Goal: Find specific page/section: Find specific page/section

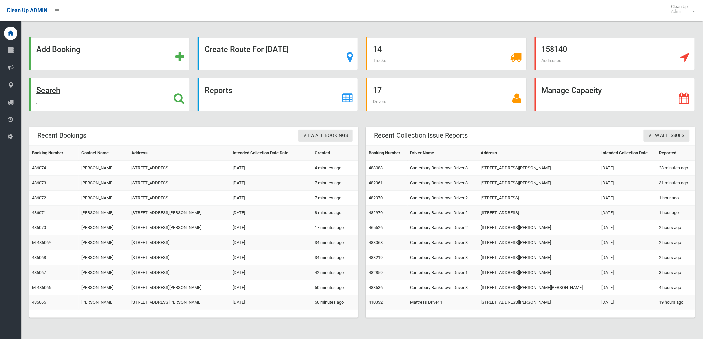
click at [130, 88] on div "Search" at bounding box center [109, 94] width 160 height 33
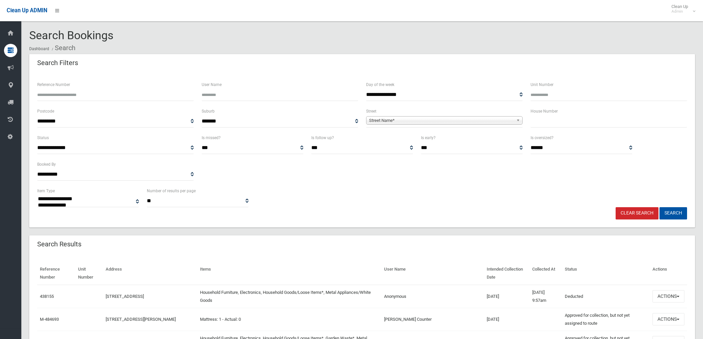
select select
click at [600, 128] on div "House Number" at bounding box center [608, 120] width 164 height 27
click at [600, 121] on input "text" at bounding box center [608, 121] width 156 height 12
type input "*****"
click at [659, 207] on button "Search" at bounding box center [673, 213] width 28 height 12
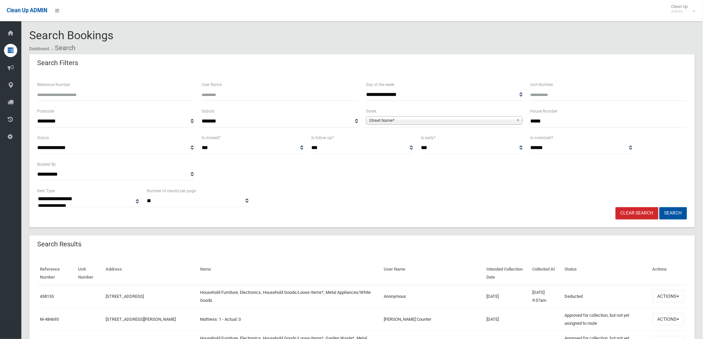
click at [456, 118] on span "Street Name*" at bounding box center [441, 121] width 144 height 8
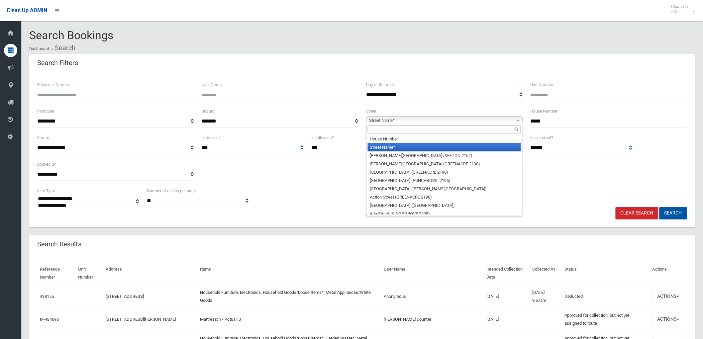
click at [453, 128] on input "text" at bounding box center [444, 130] width 153 height 8
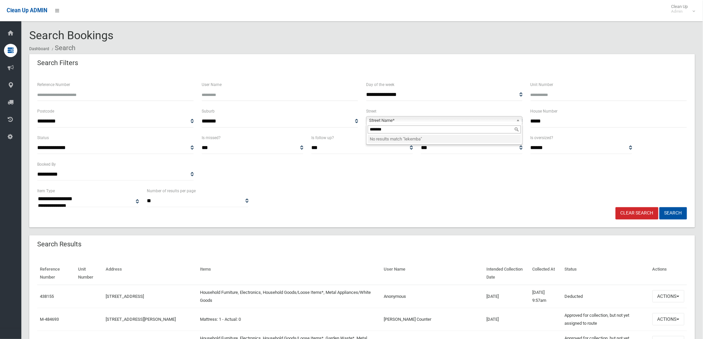
type input "*******"
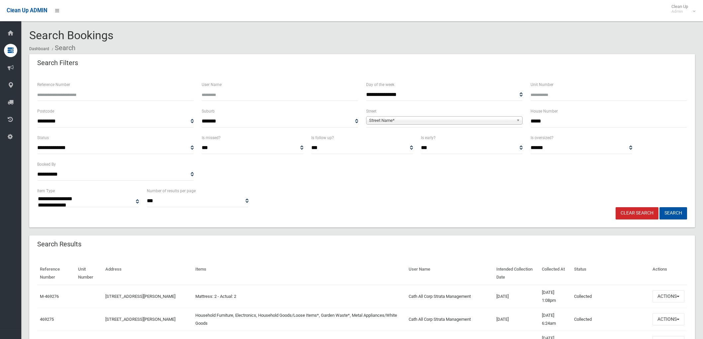
select select
click at [453, 124] on span "Street Name*" at bounding box center [441, 121] width 144 height 8
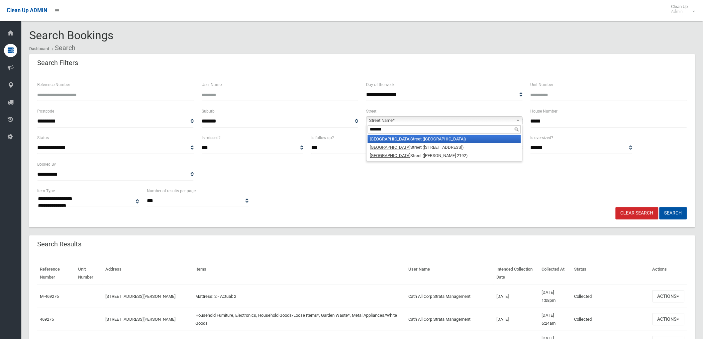
type input "*******"
click at [429, 136] on li "Lakemba Street (LAKEMBA 2195)" at bounding box center [444, 139] width 153 height 8
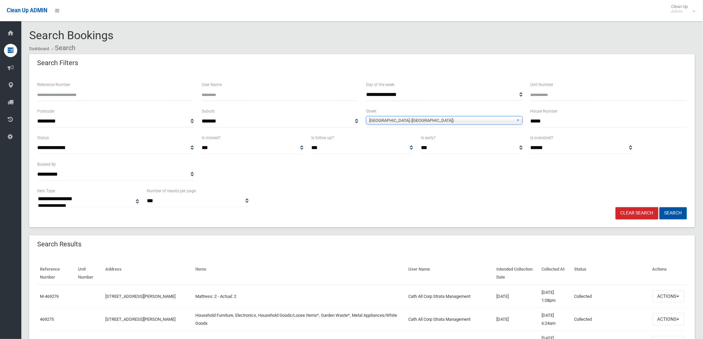
click at [673, 210] on button "Search" at bounding box center [673, 213] width 28 height 12
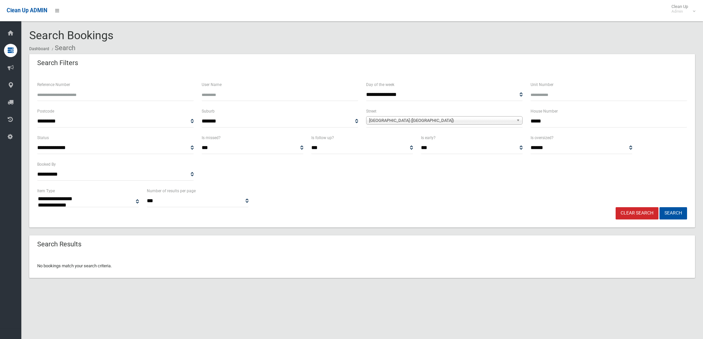
select select
click at [554, 122] on input "*****" at bounding box center [608, 121] width 156 height 12
type input "**"
click at [674, 211] on button "Search" at bounding box center [673, 213] width 28 height 12
select select
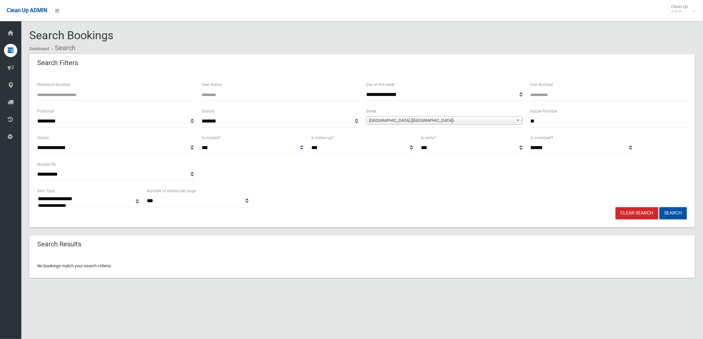
click at [507, 120] on span "[GEOGRAPHIC_DATA] ([GEOGRAPHIC_DATA])" at bounding box center [441, 121] width 144 height 8
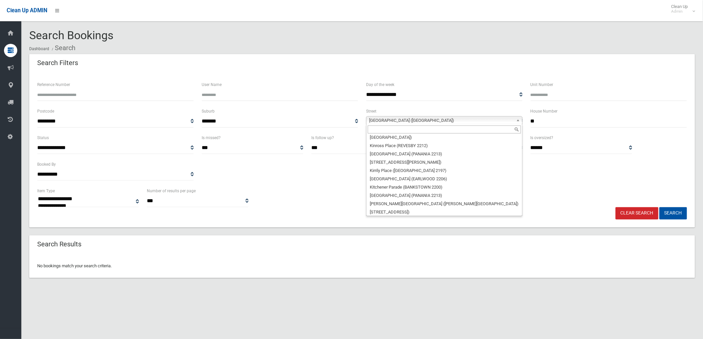
scroll to position [9784, 0]
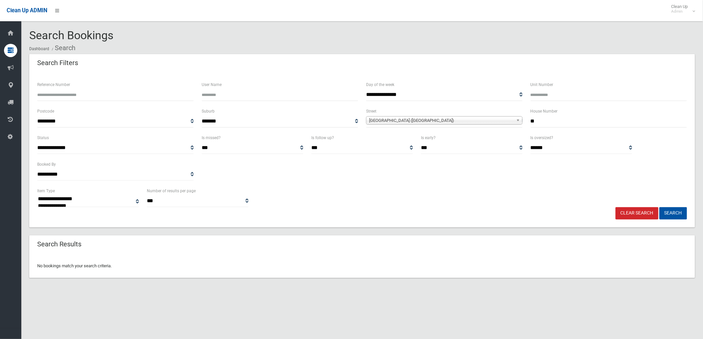
click at [398, 118] on span "[GEOGRAPHIC_DATA] ([GEOGRAPHIC_DATA])" at bounding box center [441, 121] width 144 height 8
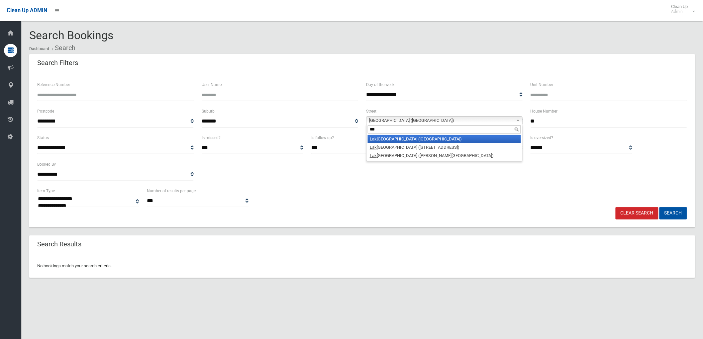
scroll to position [0, 0]
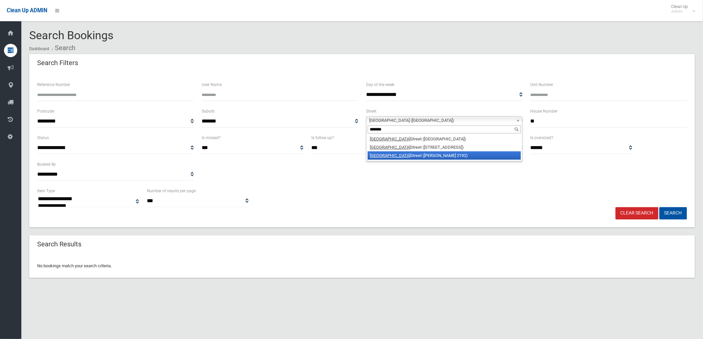
type input "*******"
click at [393, 157] on li "[GEOGRAPHIC_DATA] ([PERSON_NAME][GEOGRAPHIC_DATA])" at bounding box center [444, 155] width 153 height 8
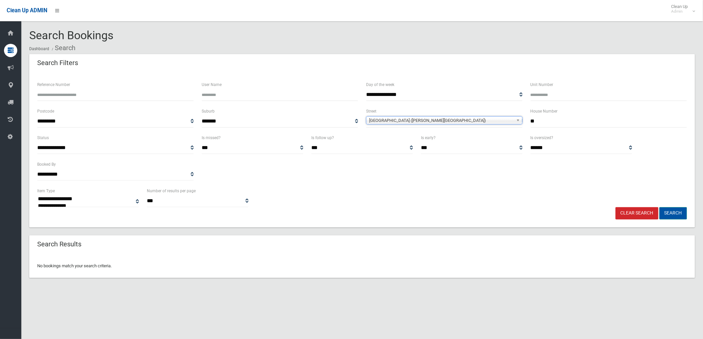
click at [674, 210] on button "Search" at bounding box center [673, 213] width 28 height 12
select select
click at [562, 112] on div "House Number **" at bounding box center [608, 117] width 156 height 20
drag, startPoint x: 545, startPoint y: 123, endPoint x: 391, endPoint y: 107, distance: 154.3
click at [397, 111] on div "**********" at bounding box center [362, 120] width 658 height 27
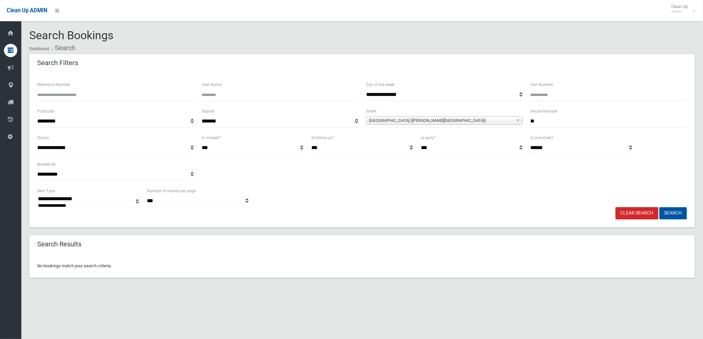
type input "**"
click at [678, 215] on button "Search" at bounding box center [673, 213] width 28 height 12
select select
drag, startPoint x: 566, startPoint y: 122, endPoint x: 502, endPoint y: 123, distance: 64.4
click at [502, 123] on div "**********" at bounding box center [362, 120] width 658 height 27
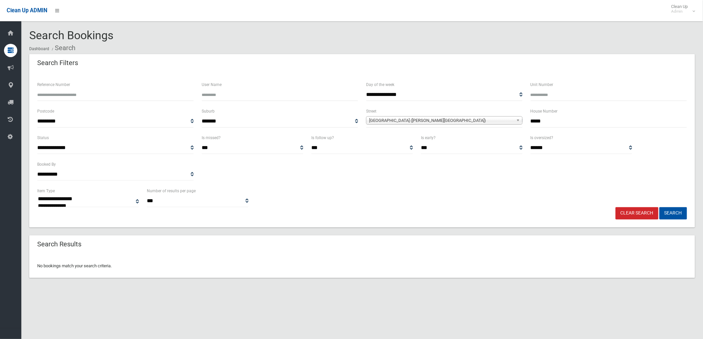
type input "*****"
click at [659, 207] on button "Search" at bounding box center [673, 213] width 28 height 12
click at [679, 215] on button "Search" at bounding box center [673, 213] width 28 height 12
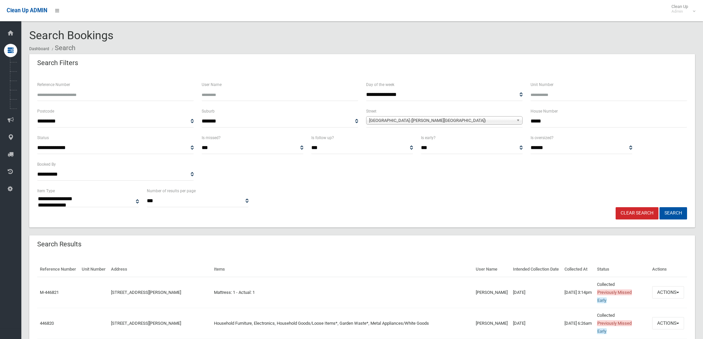
select select
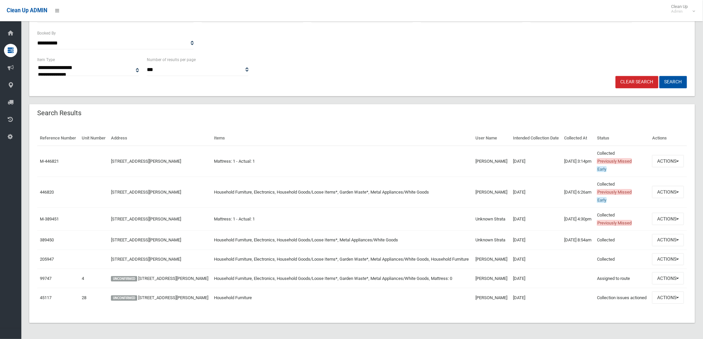
scroll to position [154, 0]
drag, startPoint x: 491, startPoint y: 232, endPoint x: 449, endPoint y: 189, distance: 59.9
click at [449, 189] on tbody "M-446821 [STREET_ADDRESS][PERSON_NAME] Mattress: 1 - Actual: 1 [PERSON_NAME] [D…" at bounding box center [362, 226] width 650 height 161
click at [447, 212] on td "Mattress: 1 - Actual: 1" at bounding box center [341, 219] width 261 height 23
click at [675, 186] on button "Actions" at bounding box center [668, 192] width 32 height 12
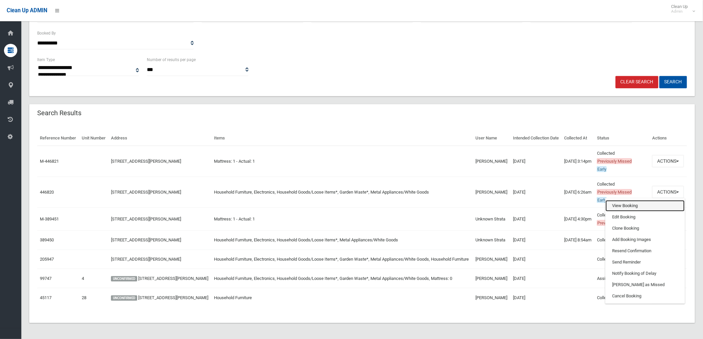
click at [641, 200] on link "View Booking" at bounding box center [644, 205] width 79 height 11
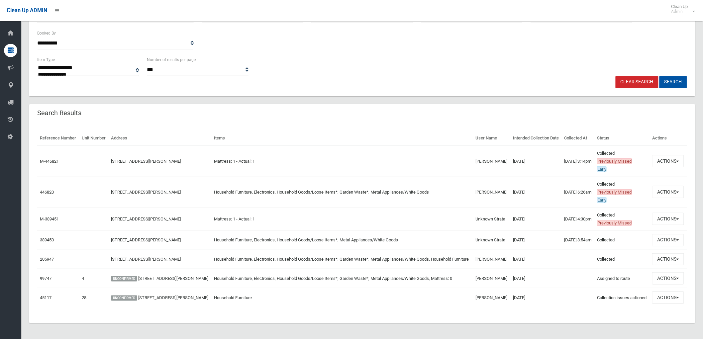
click at [543, 250] on td "[DATE]" at bounding box center [535, 259] width 51 height 19
click at [668, 253] on button "Actions" at bounding box center [668, 259] width 32 height 12
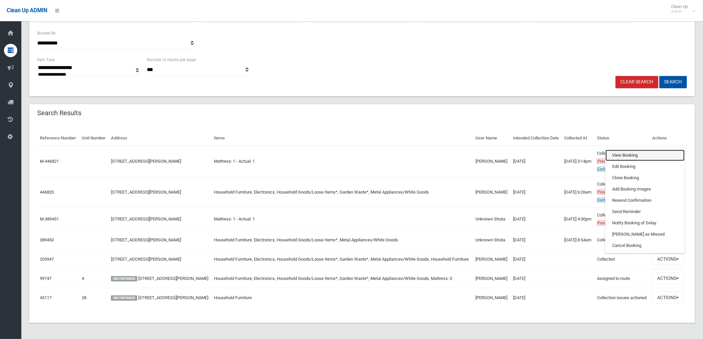
click at [631, 150] on link "View Booking" at bounding box center [644, 155] width 79 height 11
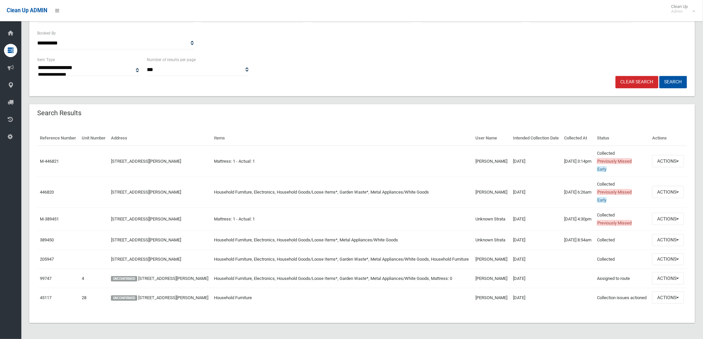
drag, startPoint x: 532, startPoint y: 229, endPoint x: 459, endPoint y: 151, distance: 107.4
click at [456, 146] on tbody "M-446821 28-30 Lakemba Street, BELMORE NSW 2192 Mattress: 1 - Actual: 1 Marie S…" at bounding box center [362, 226] width 650 height 161
click at [543, 230] on td "[DATE]" at bounding box center [535, 239] width 51 height 19
drag, startPoint x: 485, startPoint y: 231, endPoint x: 466, endPoint y: 230, distance: 19.3
click at [466, 230] on tr "389450 28-30 Lakemba Street, BELMORE NSW 2192 Household Furniture, Electronics,…" at bounding box center [362, 239] width 650 height 19
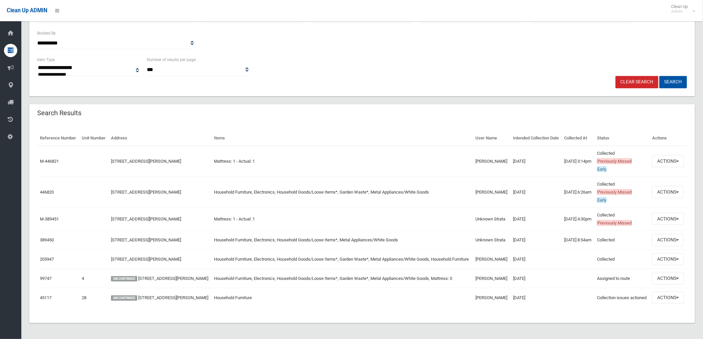
click at [498, 230] on td "Unknown Strata" at bounding box center [492, 239] width 38 height 19
click at [654, 234] on button "Actions" at bounding box center [668, 240] width 32 height 12
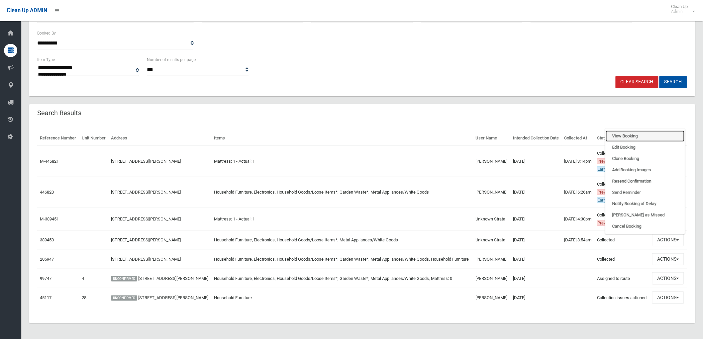
click at [633, 131] on link "View Booking" at bounding box center [644, 136] width 79 height 11
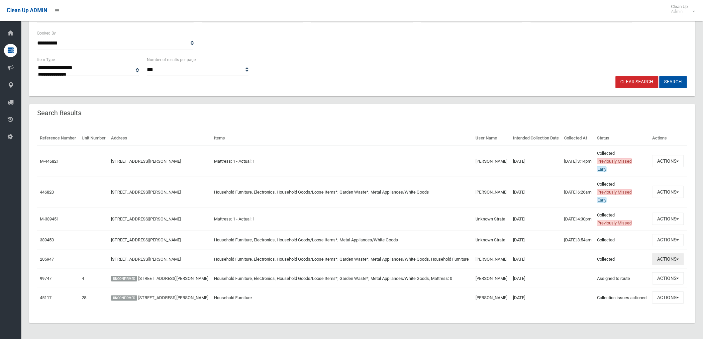
click at [677, 253] on button "Actions" at bounding box center [668, 259] width 32 height 12
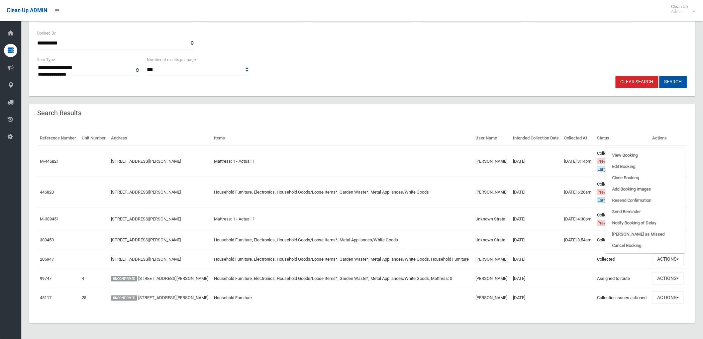
click at [538, 272] on td "27/05/2020" at bounding box center [535, 278] width 51 height 19
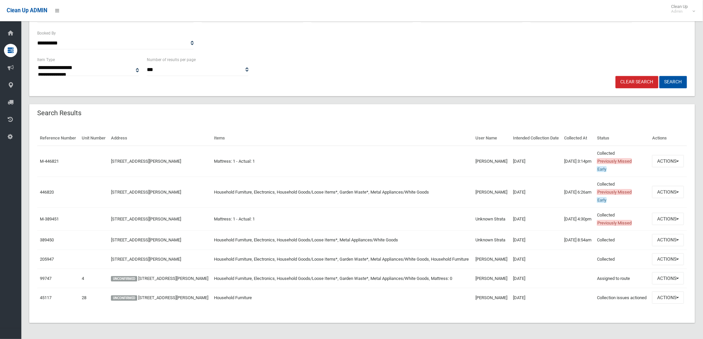
drag, startPoint x: 531, startPoint y: 272, endPoint x: 459, endPoint y: 276, distance: 72.9
click at [459, 276] on tr "99747 4 UNCONFIRMED 4/28-30 Lakemba Street, BELMORE NSW 2192 Household Furnitur…" at bounding box center [362, 278] width 650 height 19
click at [535, 292] on td "10/10/2018" at bounding box center [535, 297] width 51 height 19
drag, startPoint x: 535, startPoint y: 296, endPoint x: 421, endPoint y: 303, distance: 114.8
click at [421, 303] on tr "45117 28 UNCONFIRMED 28/28-30 Lakemba Street, BELMORE NSW 2192 Household Furnit…" at bounding box center [362, 297] width 650 height 19
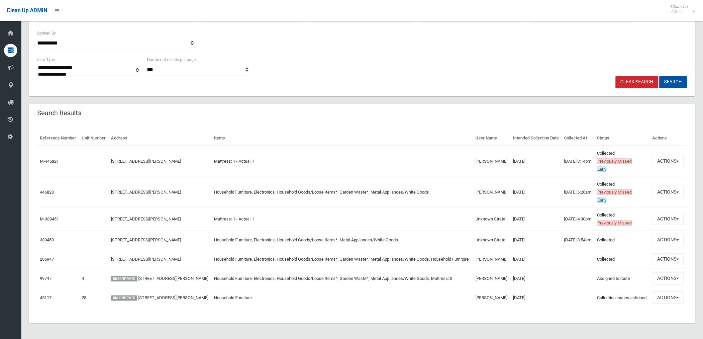
click at [449, 298] on td "Household Furniture" at bounding box center [341, 297] width 261 height 19
drag, startPoint x: 233, startPoint y: 282, endPoint x: 189, endPoint y: 269, distance: 45.8
click at [191, 252] on tbody "M-446821 28-30 Lakemba Street, BELMORE NSW 2192 Mattress: 1 - Actual: 1 Marie S…" at bounding box center [362, 226] width 650 height 161
click at [201, 250] on td "[STREET_ADDRESS][PERSON_NAME]" at bounding box center [159, 259] width 103 height 19
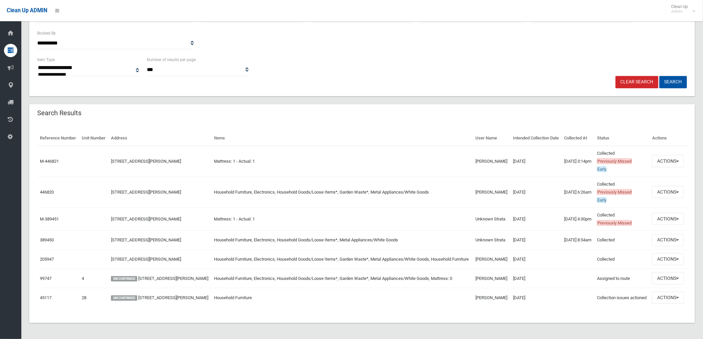
drag, startPoint x: 500, startPoint y: 251, endPoint x: 449, endPoint y: 257, distance: 52.1
click at [449, 257] on tr "205947 28-30 Lakemba Street, BELMORE NSW 2192 Household Furniture, Electronics,…" at bounding box center [362, 259] width 650 height 19
click at [543, 259] on td "02/02/2022" at bounding box center [535, 259] width 51 height 19
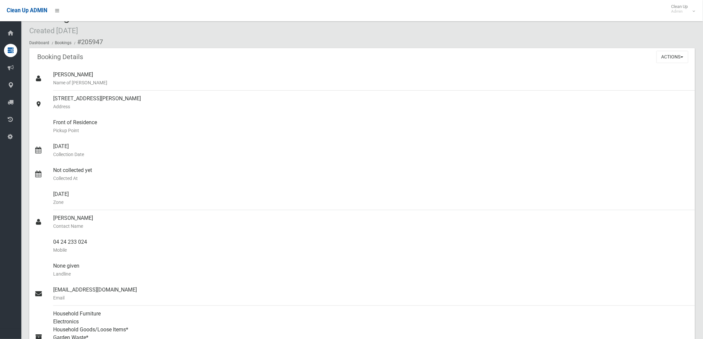
scroll to position [2, 0]
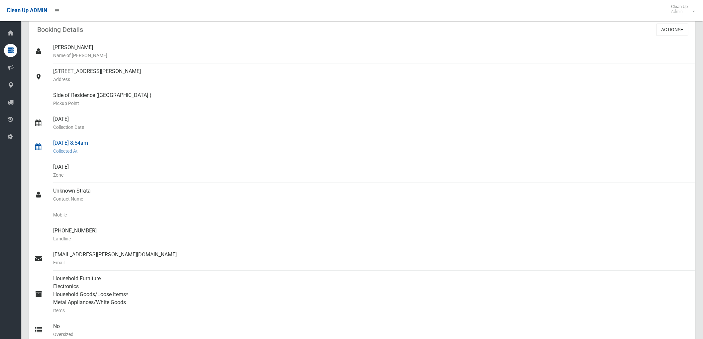
scroll to position [147, 0]
